Goal: Information Seeking & Learning: Learn about a topic

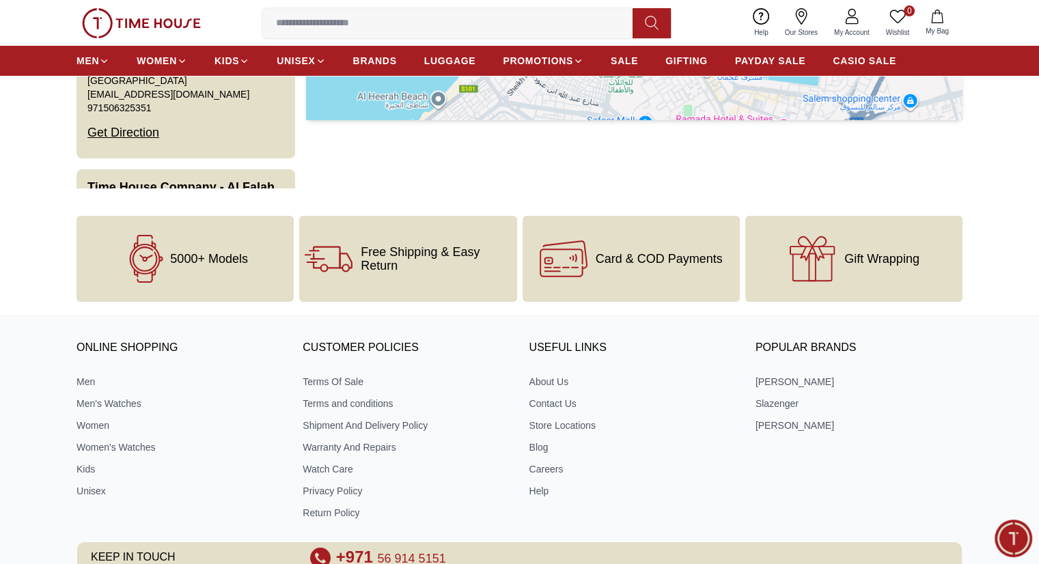
scroll to position [448, 0]
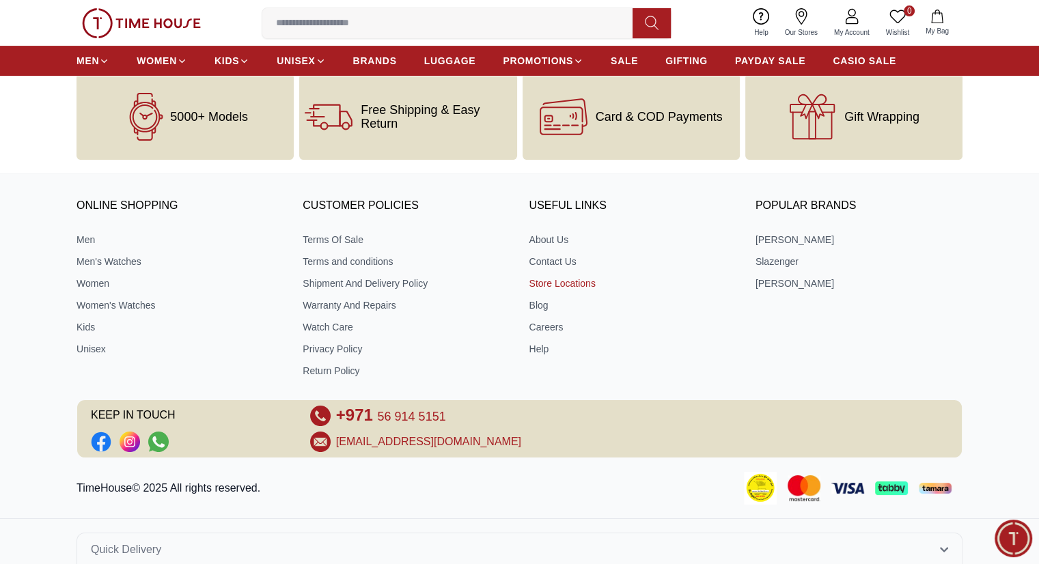
click at [544, 286] on link "Store Locations" at bounding box center [632, 284] width 207 height 14
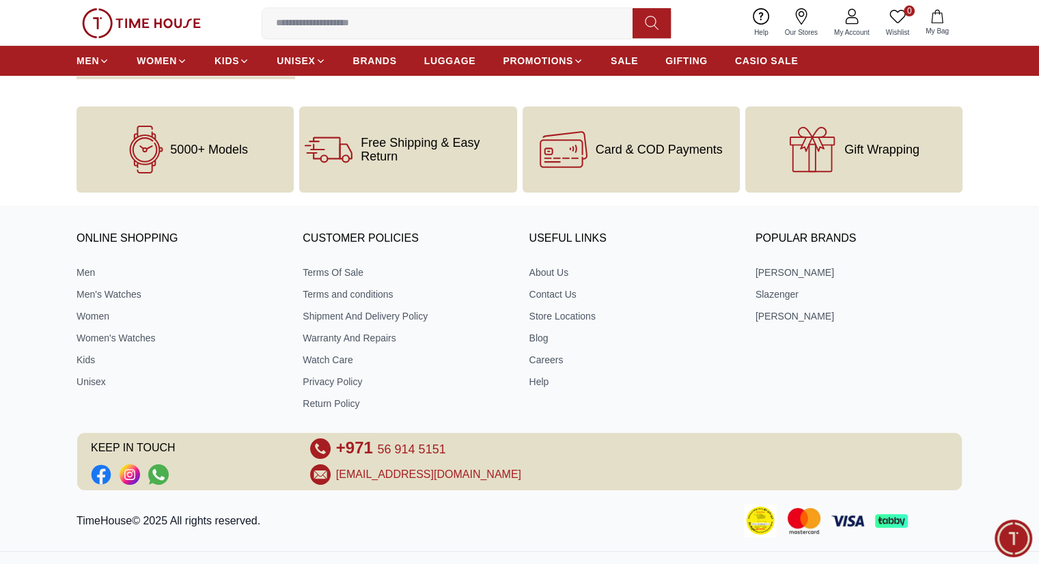
scroll to position [463, 0]
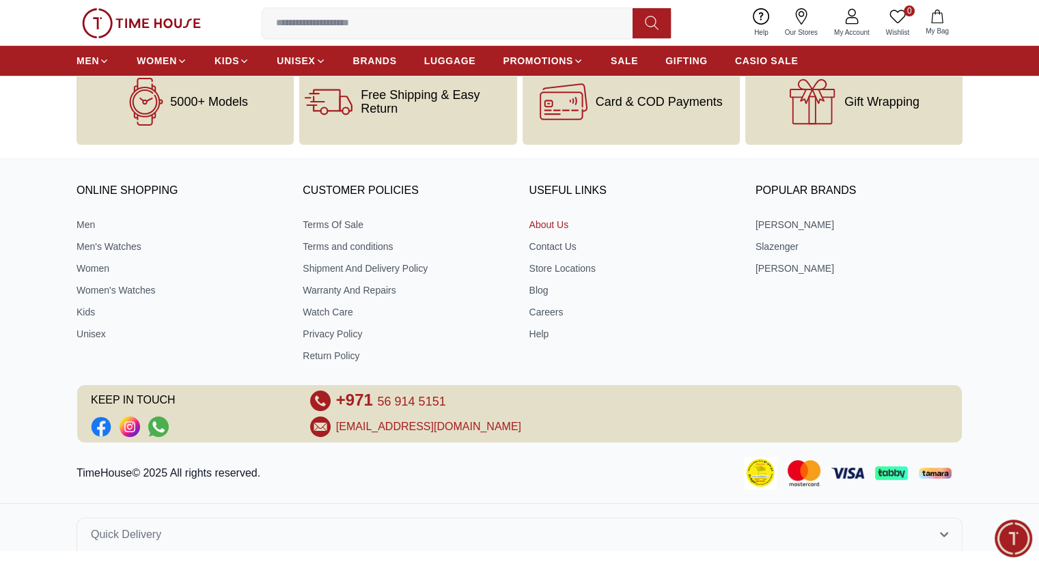
click at [544, 221] on link "About Us" at bounding box center [632, 225] width 207 height 14
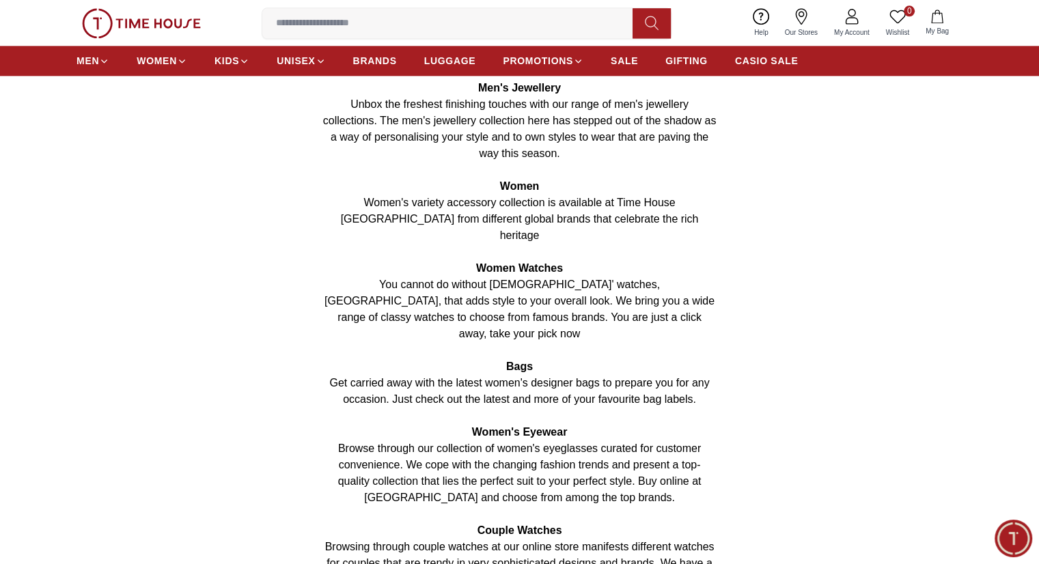
scroll to position [1708, 0]
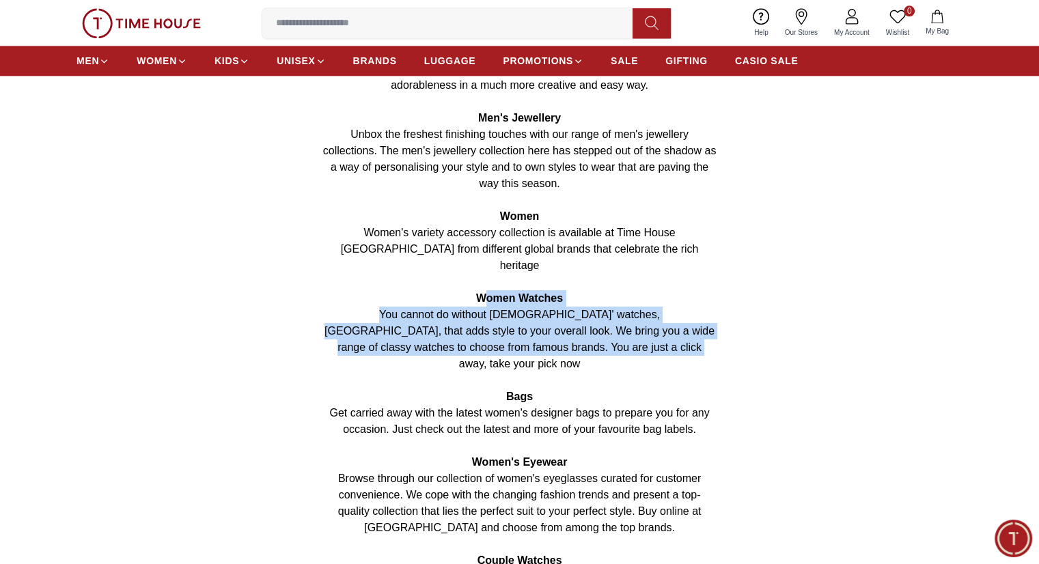
drag, startPoint x: 630, startPoint y: 246, endPoint x: 484, endPoint y: 200, distance: 153.8
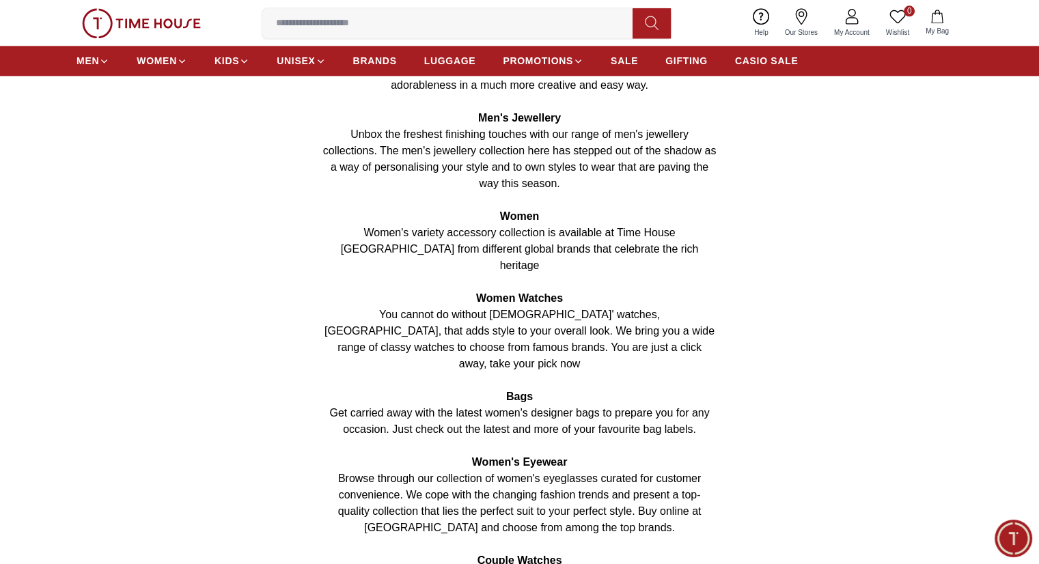
click at [566, 438] on p at bounding box center [519, 446] width 393 height 16
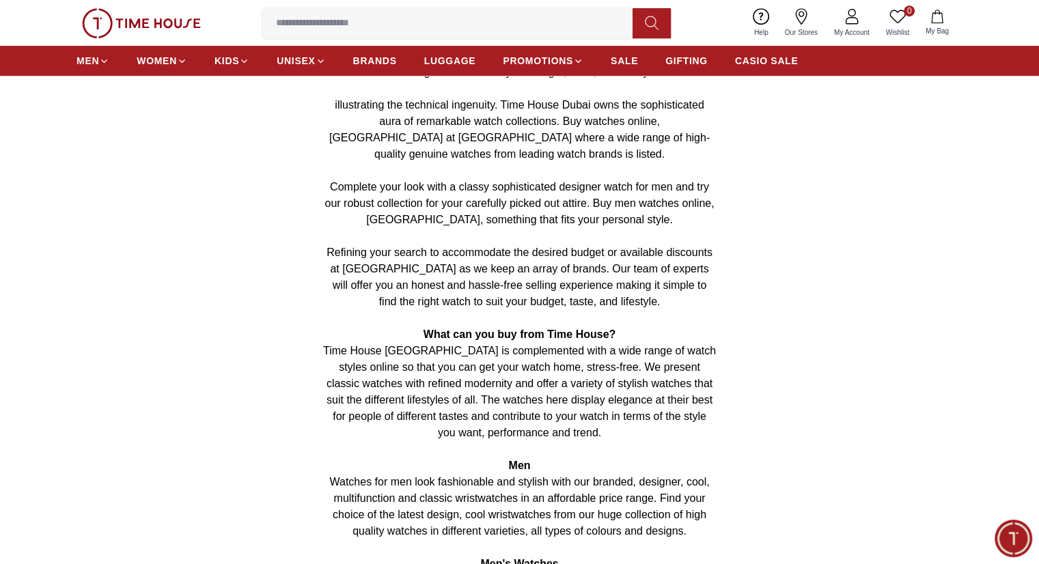
scroll to position [869, 0]
click at [652, 457] on p "Men" at bounding box center [519, 465] width 393 height 16
